Goal: Task Accomplishment & Management: Manage account settings

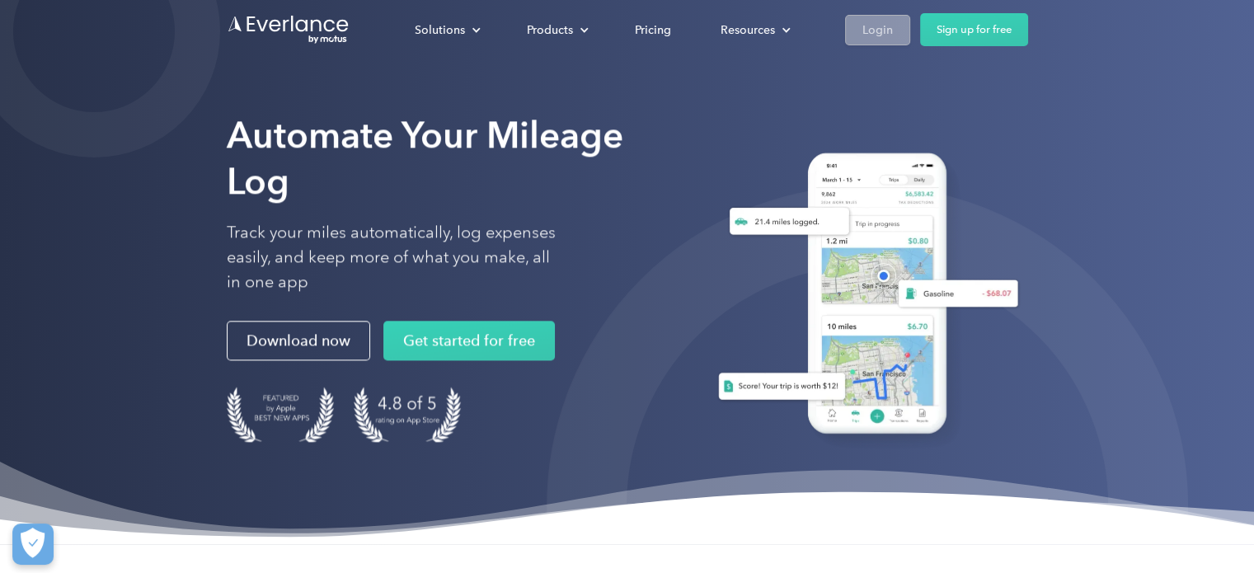
click at [863, 35] on div "Login" at bounding box center [878, 30] width 31 height 21
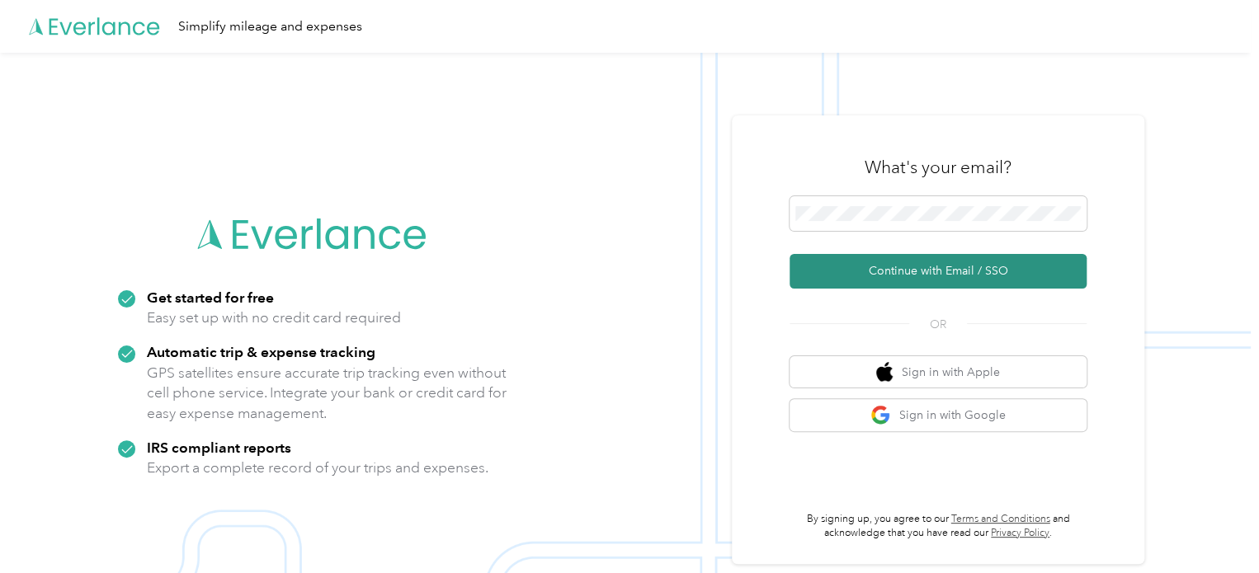
click at [861, 260] on button "Continue with Email / SSO" at bounding box center [937, 271] width 297 height 35
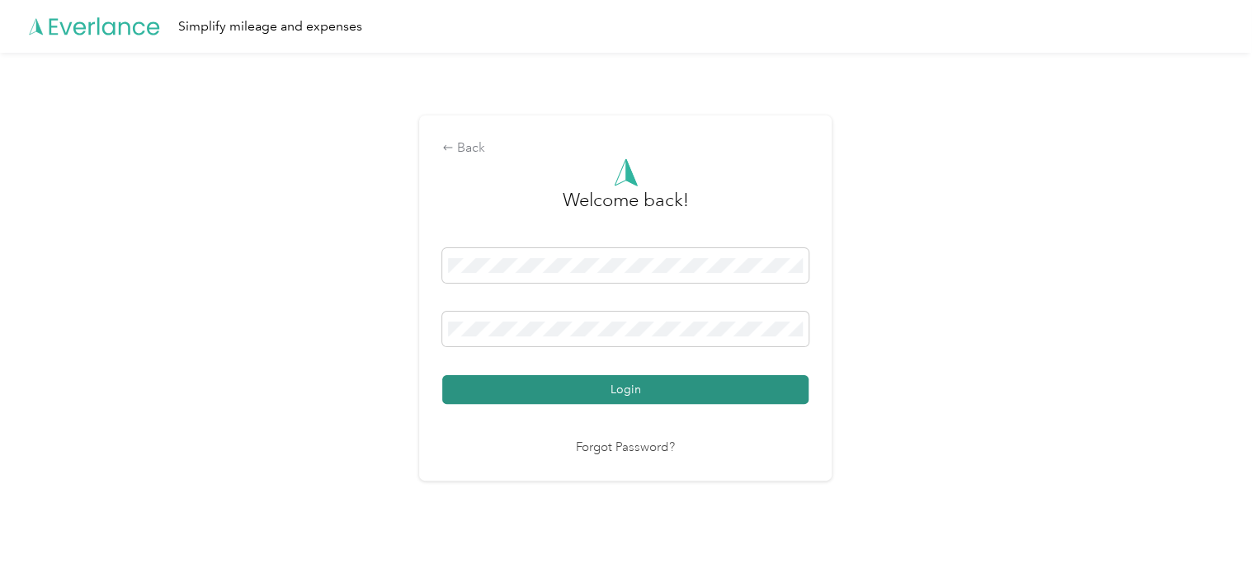
click at [525, 387] on button "Login" at bounding box center [625, 389] width 366 height 29
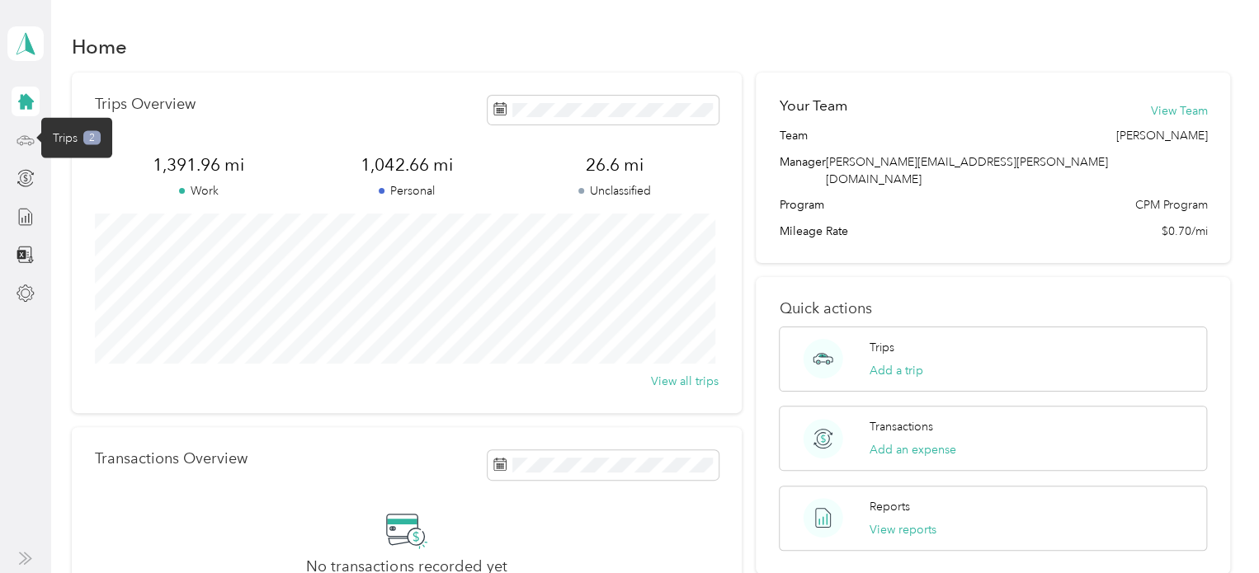
click at [23, 145] on icon at bounding box center [25, 140] width 18 height 18
